Goal: Task Accomplishment & Management: Complete application form

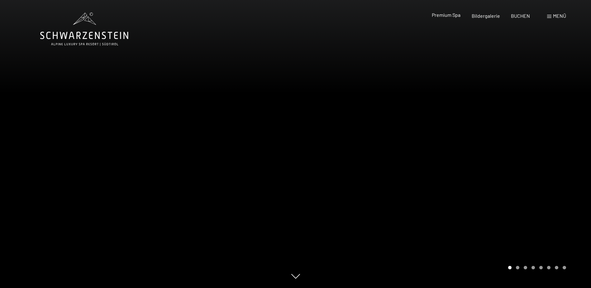
click at [449, 17] on span "Premium Spa" at bounding box center [446, 15] width 29 height 6
click at [522, 233] on div at bounding box center [444, 144] width 296 height 288
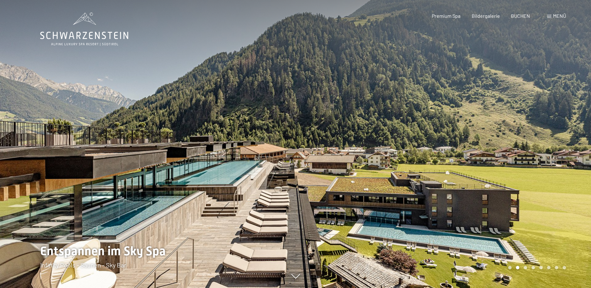
click at [520, 222] on div at bounding box center [444, 144] width 296 height 288
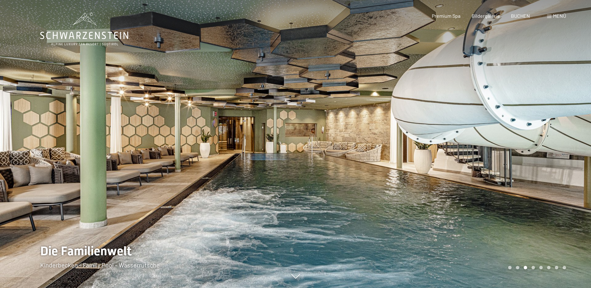
click at [520, 222] on div at bounding box center [444, 144] width 296 height 288
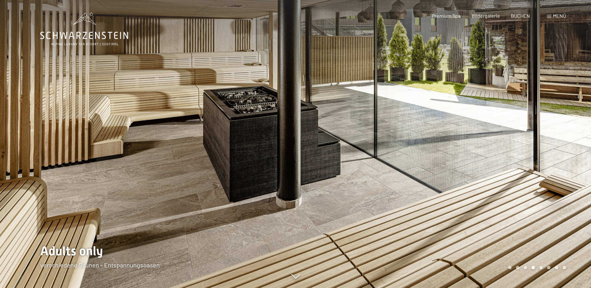
click at [519, 222] on div at bounding box center [444, 144] width 296 height 288
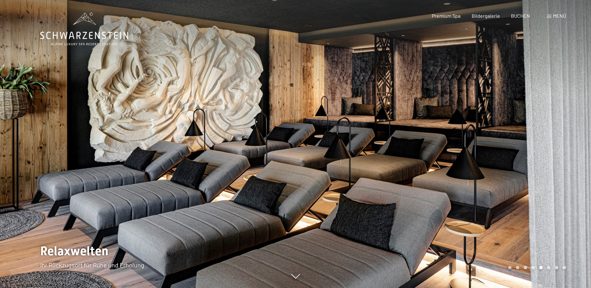
click at [518, 222] on div at bounding box center [444, 144] width 296 height 288
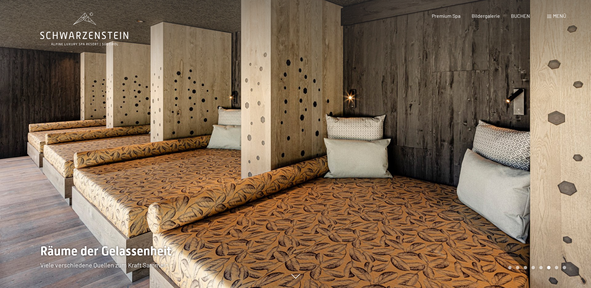
click at [518, 222] on div at bounding box center [444, 144] width 296 height 288
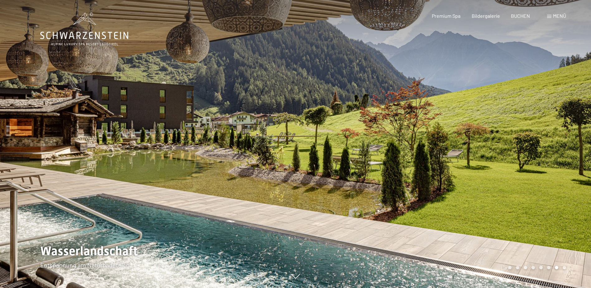
click at [518, 222] on div at bounding box center [444, 144] width 296 height 288
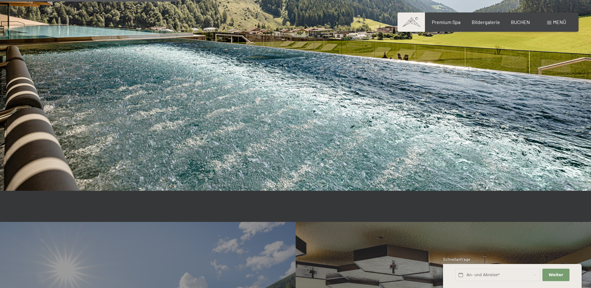
scroll to position [1589, 0]
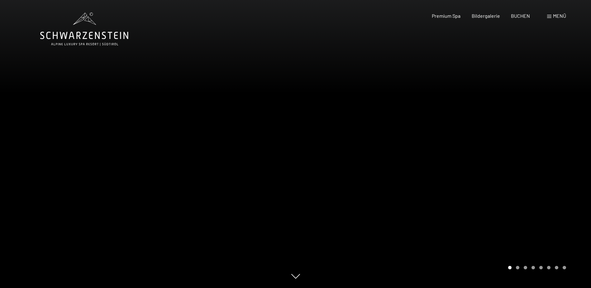
click at [546, 15] on div "Buchen Anfragen Premium Spa Bildergalerie BUCHEN Menü DE IT EN Gutschein Bilder…" at bounding box center [488, 15] width 156 height 7
click at [549, 15] on div "Menü" at bounding box center [556, 15] width 19 height 7
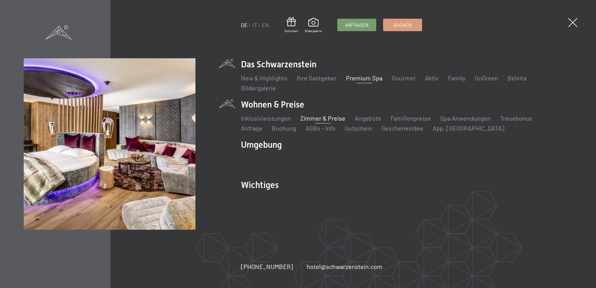
click at [311, 119] on link "Zimmer & Preise" at bounding box center [322, 117] width 45 height 7
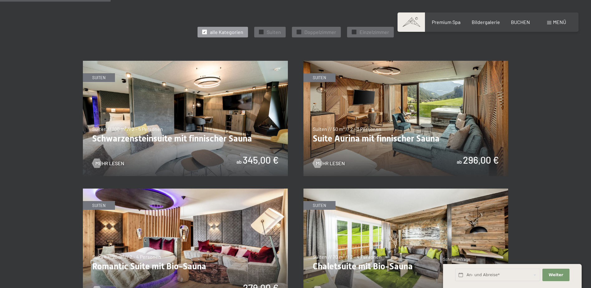
scroll to position [343, 0]
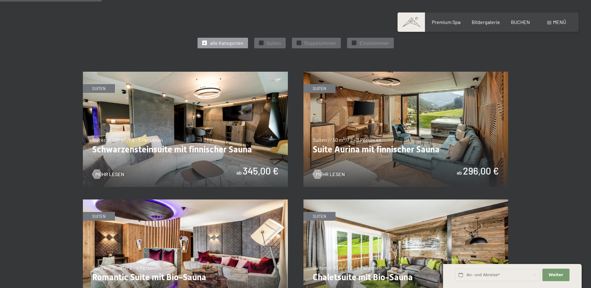
click at [326, 107] on img at bounding box center [405, 129] width 205 height 115
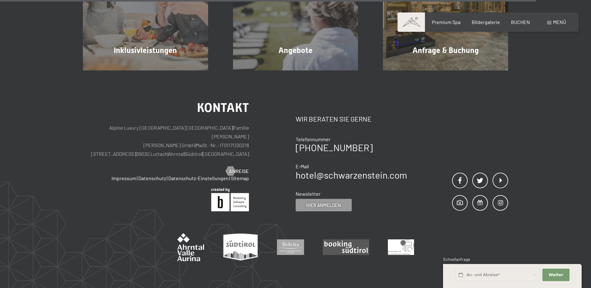
scroll to position [561, 0]
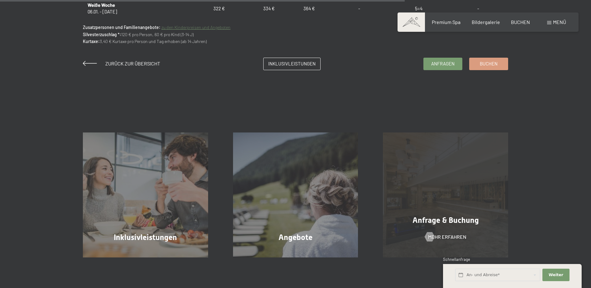
click at [444, 185] on div "Anfrage & Buchung Mehr erfahren" at bounding box center [445, 194] width 150 height 125
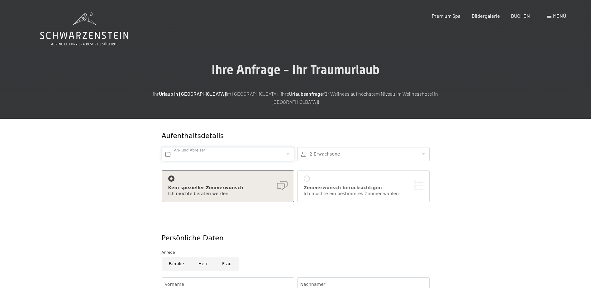
click at [230, 147] on input "text" at bounding box center [228, 154] width 132 height 14
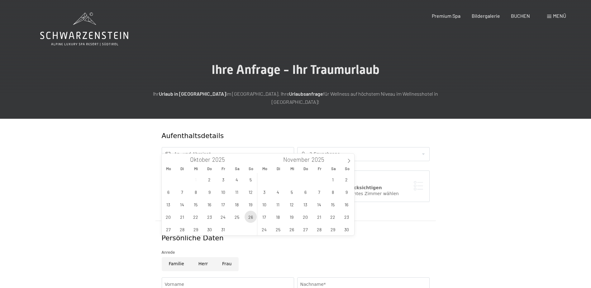
click at [247, 217] on span "26" at bounding box center [251, 217] width 12 height 12
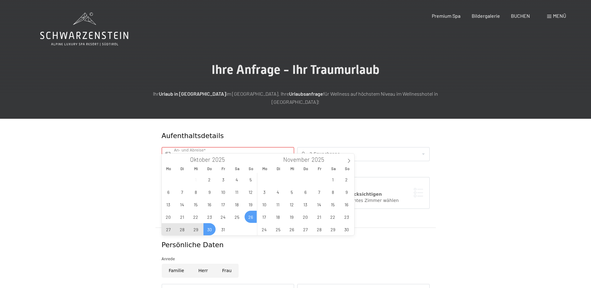
click at [213, 228] on span "30" at bounding box center [209, 229] width 12 height 12
type input "So. 26.10.2025 - Do. 30.10.2025"
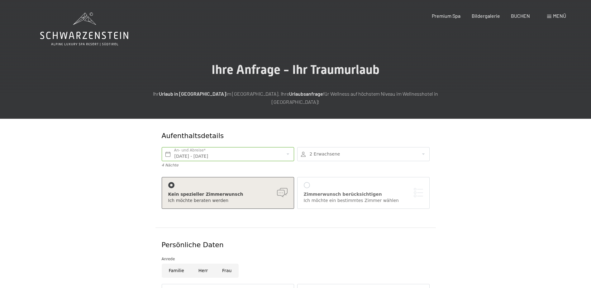
click at [316, 150] on div at bounding box center [363, 154] width 132 height 14
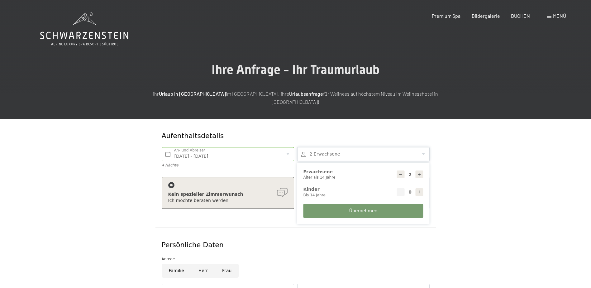
click at [452, 163] on form "Aufenthaltsdetails So. 26.10.2025 - Do. 30.10.2025 An- und Abreise* 4 Nächte 2 …" at bounding box center [295, 275] width 425 height 312
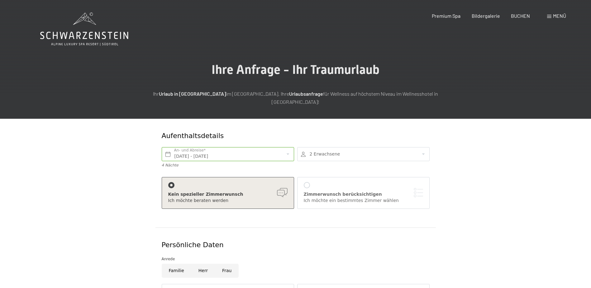
click at [318, 182] on div "Zimmerwunsch berücksichtigen Ich möchte ein bestimmtes Zimmer wählen" at bounding box center [363, 192] width 119 height 21
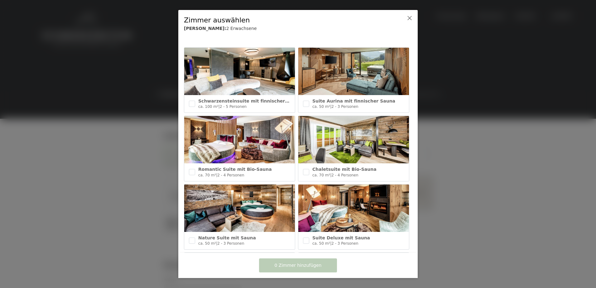
click at [340, 82] on img at bounding box center [353, 71] width 111 height 47
checkbox input "true"
click at [324, 264] on button "1 Zimmer hinzufügen" at bounding box center [298, 265] width 78 height 14
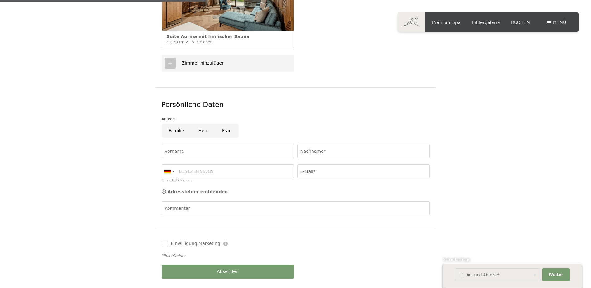
scroll to position [249, 0]
click at [218, 123] on input "Frau" at bounding box center [227, 130] width 24 height 14
radio input "true"
click at [205, 144] on input "Vorname" at bounding box center [228, 151] width 132 height 14
type input "Aleksandra"
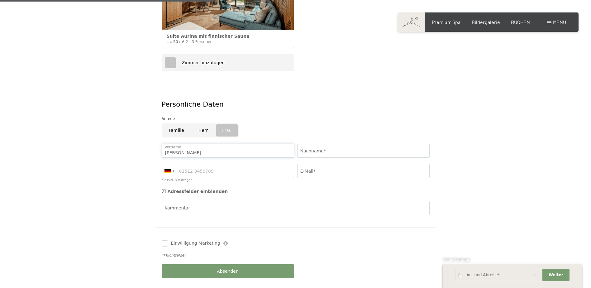
type input "Dordevic"
type input "04369918415506"
type input "aleks.djordjevic@outlook.com"
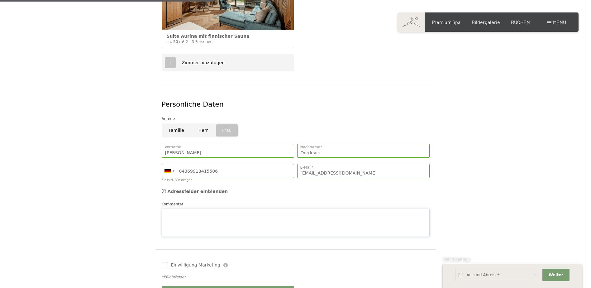
click at [248, 201] on div "Kommentar" at bounding box center [296, 219] width 268 height 36
click at [254, 216] on textarea "Guten Morgen, können Sie mir bitte ein Angebot für folgendes Zimmer und Zeitraum" at bounding box center [296, 223] width 268 height 28
click at [304, 218] on textarea "Guten Morgen, können Sie mir bitte ein Angebot für folgendes/n Zimmer und Zeitr…" at bounding box center [296, 223] width 268 height 28
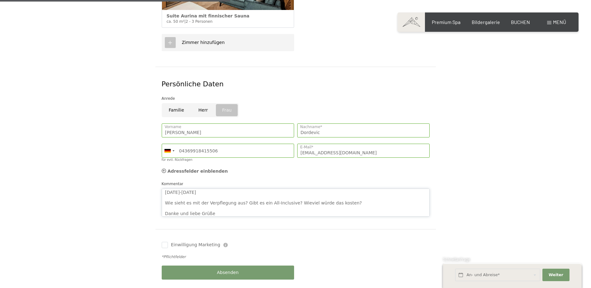
scroll to position [280, 0]
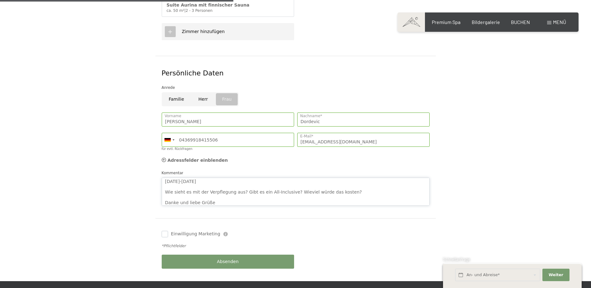
type textarea "Guten Morgen, können Sie mir bitte ein Angebot für folgendes/n Zimmer und Zeitr…"
click at [166, 231] on input "Einwilligung Marketing" at bounding box center [165, 234] width 6 height 6
checkbox input "true"
click at [278, 254] on button "Absenden" at bounding box center [228, 261] width 132 height 14
